Goal: Task Accomplishment & Management: Manage account settings

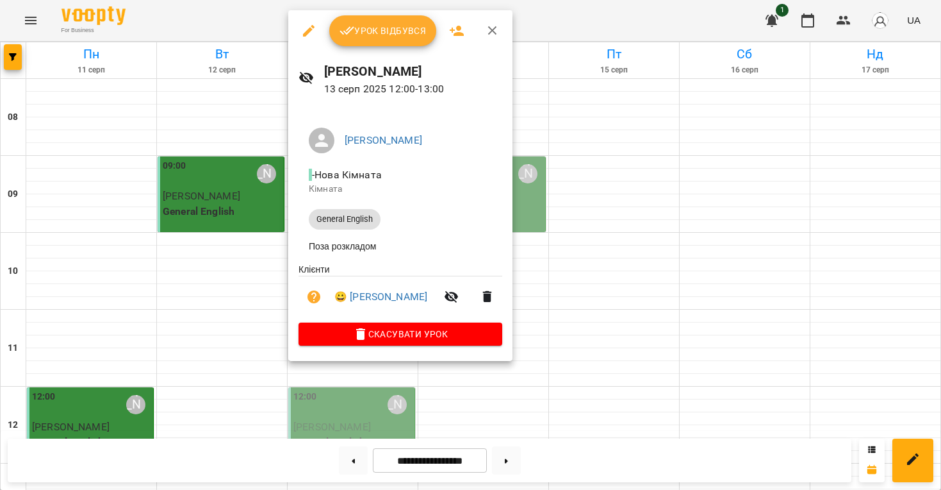
scroll to position [174, 0]
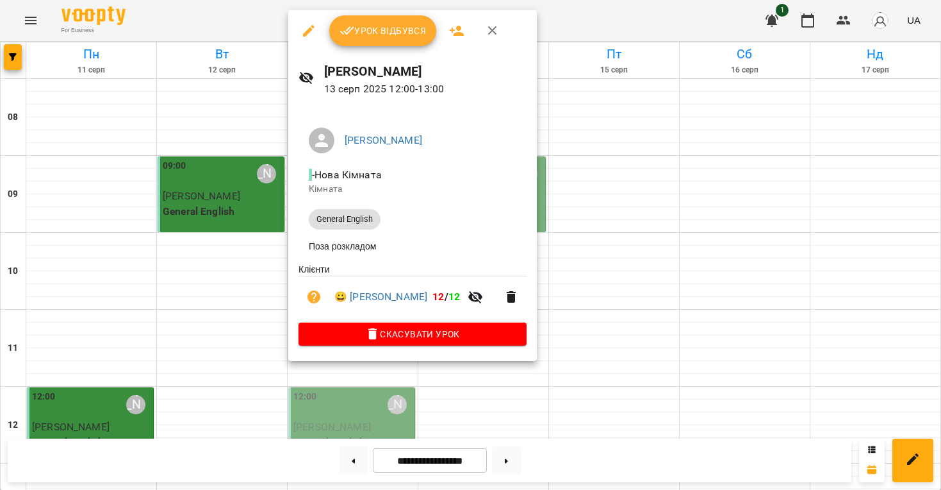
click at [374, 34] on span "Урок відбувся" at bounding box center [383, 30] width 87 height 15
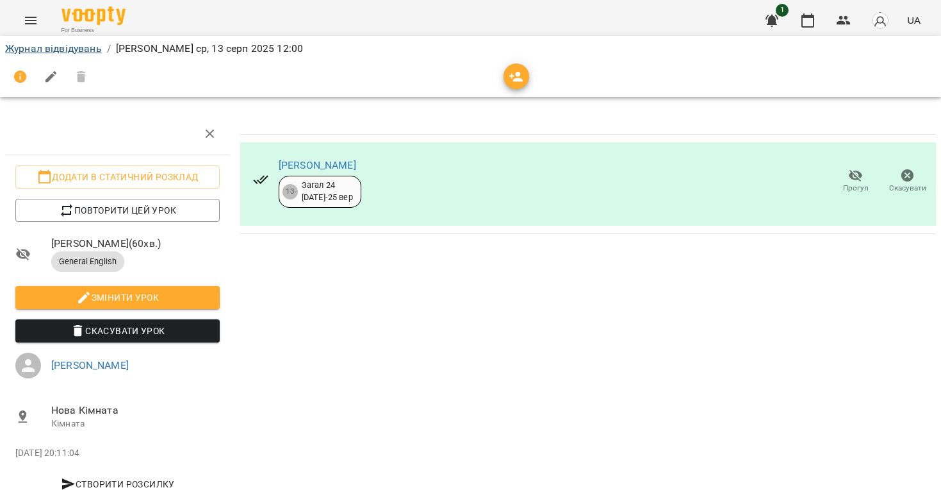
click at [29, 45] on link "Журнал відвідувань" at bounding box center [53, 48] width 97 height 12
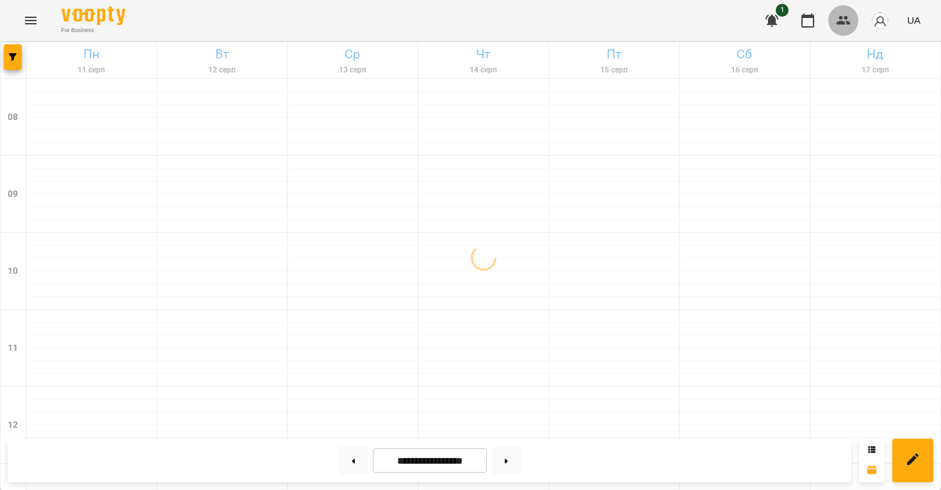
click at [847, 21] on icon "button" at bounding box center [843, 20] width 15 height 15
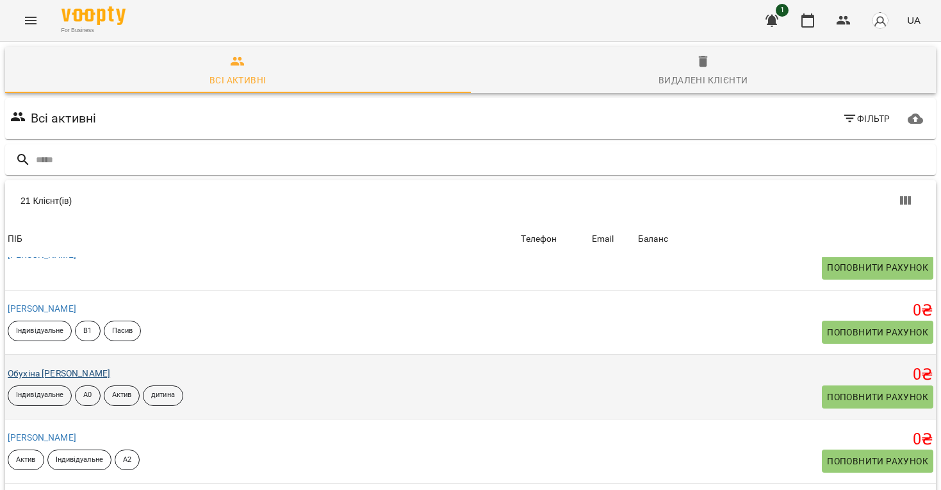
scroll to position [1062, 0]
click at [40, 369] on link "Обухіна [PERSON_NAME]" at bounding box center [59, 374] width 103 height 10
